Goal: Task Accomplishment & Management: Use online tool/utility

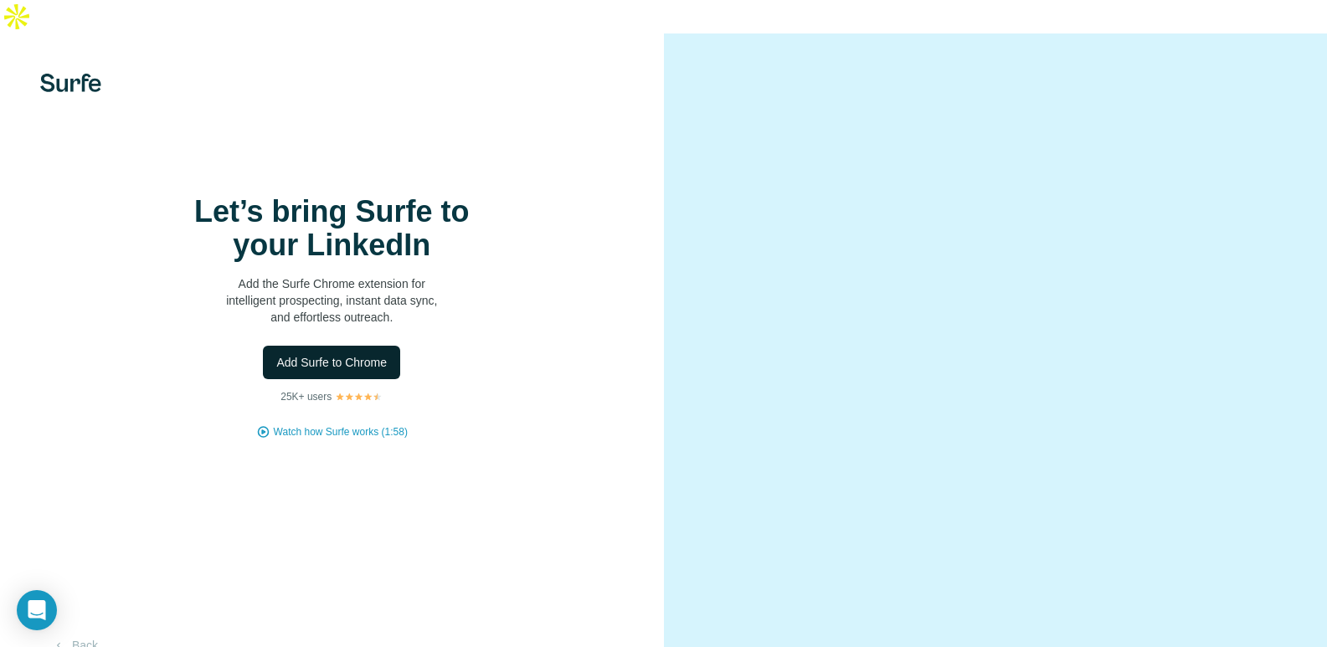
click at [362, 357] on span "Add Surfe to Chrome" at bounding box center [331, 362] width 111 height 17
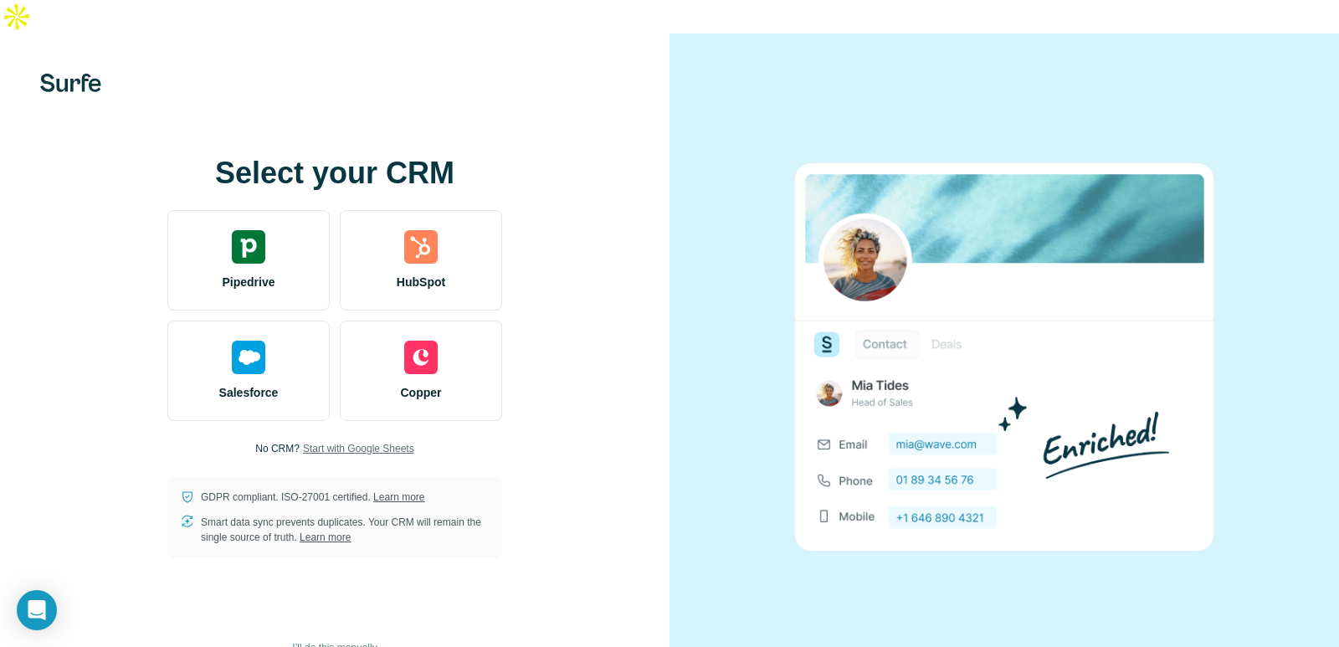
click at [323, 441] on span "Start with Google Sheets" at bounding box center [358, 448] width 111 height 15
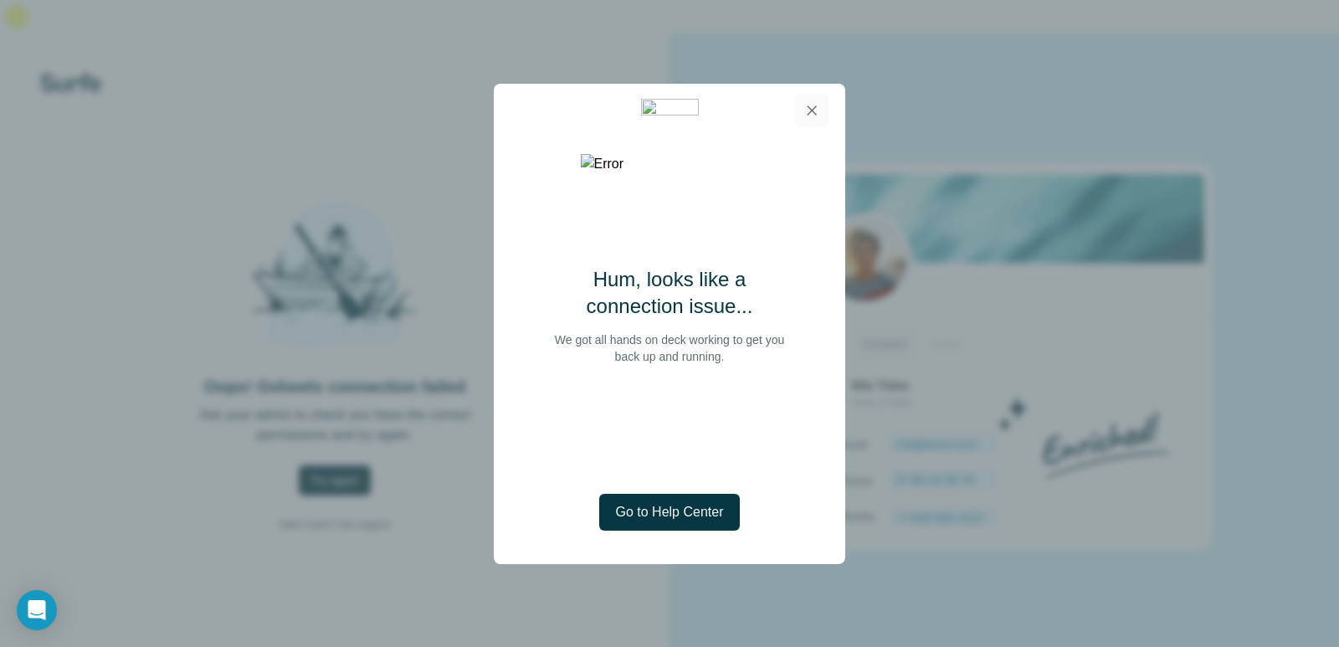
click at [817, 110] on icon "button" at bounding box center [812, 110] width 17 height 17
